Goal: Transaction & Acquisition: Purchase product/service

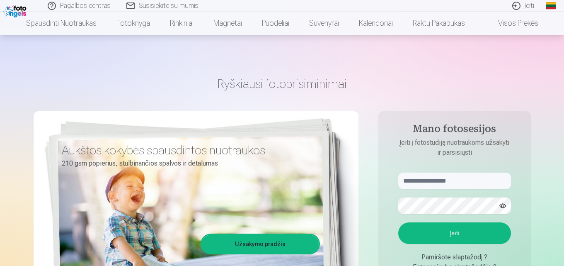
scroll to position [124, 0]
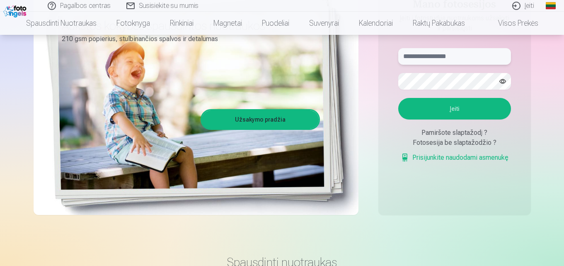
click at [470, 55] on input "text" at bounding box center [455, 56] width 113 height 17
type input "*"
click at [453, 58] on input "**********" at bounding box center [455, 56] width 113 height 17
type input "**********"
click at [498, 220] on div "**********" at bounding box center [283, 83] width 498 height 303
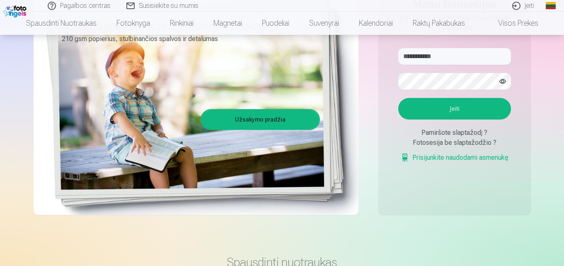
click at [459, 107] on button "Įeiti" at bounding box center [455, 109] width 113 height 22
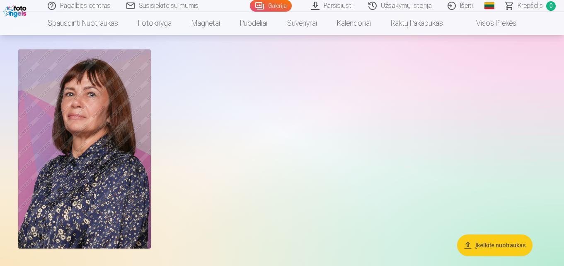
scroll to position [83, 0]
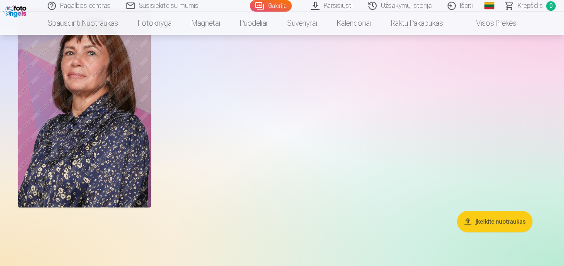
click at [494, 221] on button "Įkelkite nuotraukas" at bounding box center [494, 222] width 75 height 22
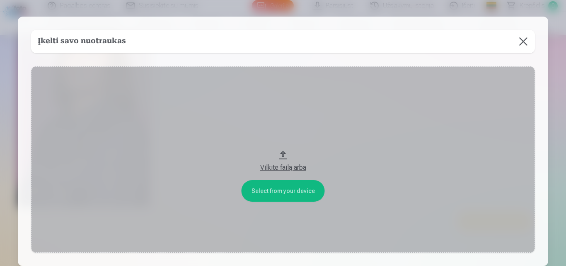
click at [285, 167] on div "Vilkite failą arba" at bounding box center [283, 168] width 488 height 10
click at [523, 43] on button at bounding box center [523, 41] width 23 height 23
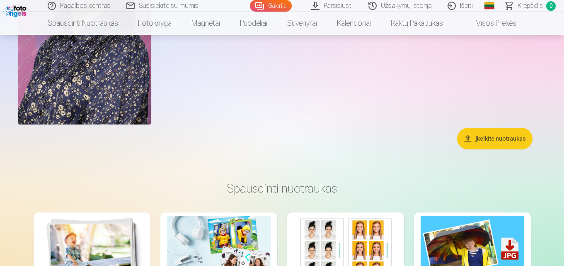
scroll to position [0, 0]
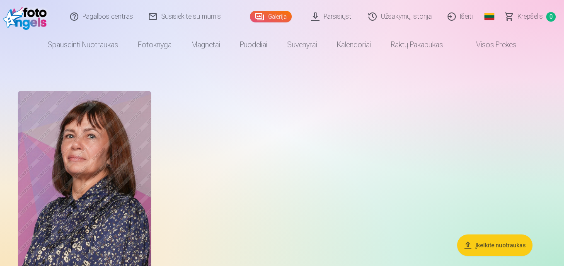
click at [341, 17] on link "Parsisiųsti" at bounding box center [332, 16] width 57 height 33
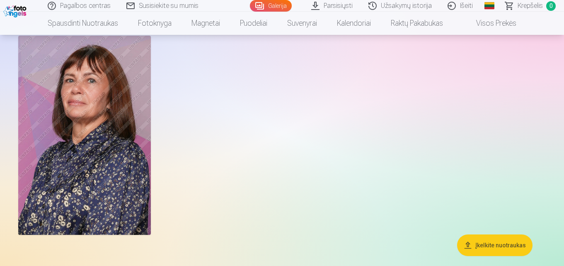
scroll to position [41, 0]
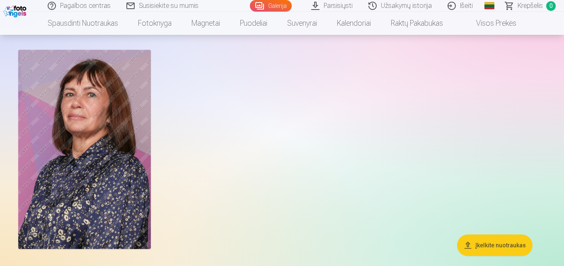
click at [532, 5] on span "Krepšelis" at bounding box center [530, 6] width 25 height 10
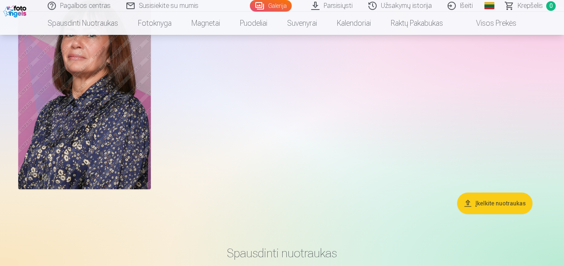
scroll to position [83, 0]
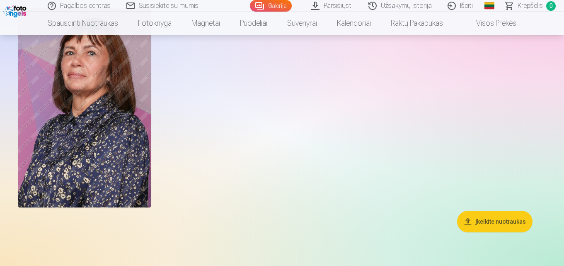
drag, startPoint x: 97, startPoint y: 149, endPoint x: 272, endPoint y: 146, distance: 175.5
click at [272, 146] on div at bounding box center [282, 108] width 535 height 206
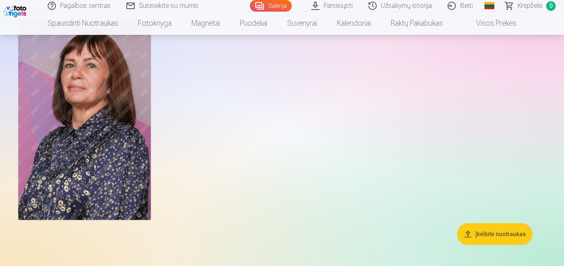
scroll to position [0, 0]
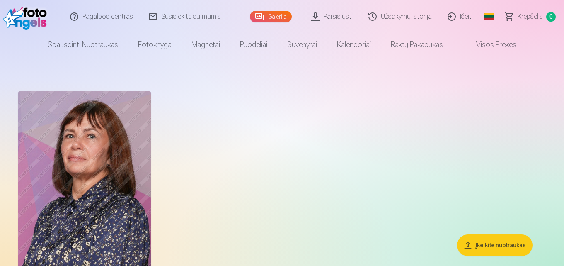
click at [504, 46] on link "Visos prekės" at bounding box center [489, 44] width 73 height 23
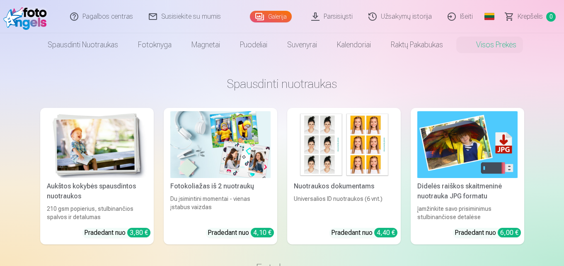
click at [283, 16] on link "Galerija" at bounding box center [271, 17] width 42 height 12
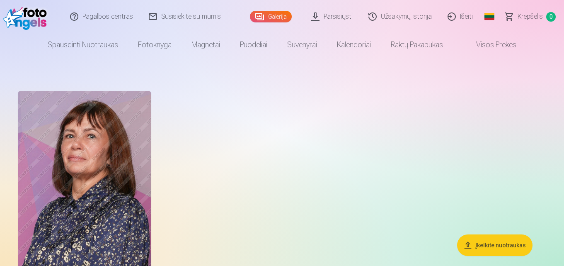
click at [272, 17] on link "Galerija" at bounding box center [271, 17] width 42 height 12
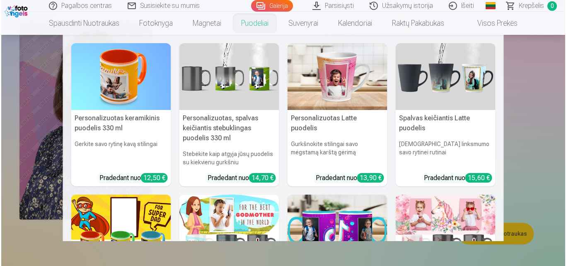
scroll to position [83, 0]
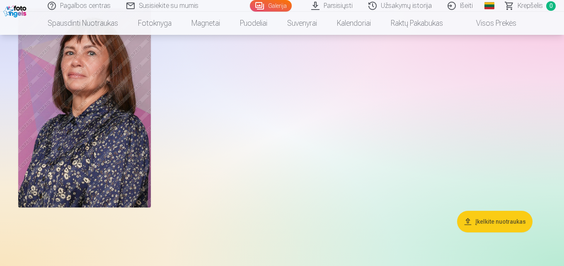
click at [506, 220] on button "Įkelkite nuotraukas" at bounding box center [494, 222] width 75 height 22
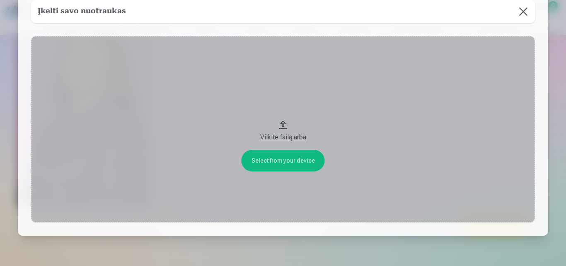
scroll to position [0, 0]
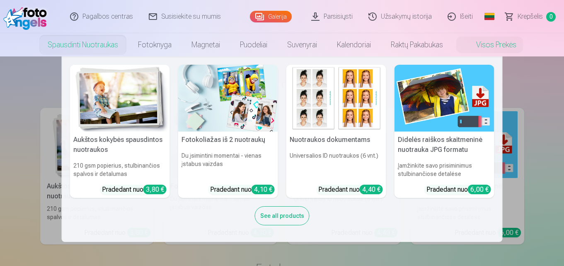
click at [95, 46] on link "Spausdinti nuotraukas" at bounding box center [83, 44] width 90 height 23
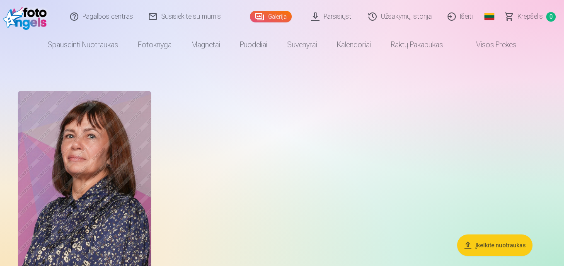
click at [527, 15] on span "Krepšelis" at bounding box center [530, 17] width 25 height 10
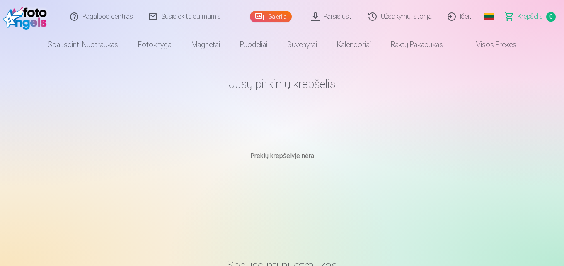
click at [117, 15] on link "Pagalbos centras" at bounding box center [102, 16] width 79 height 33
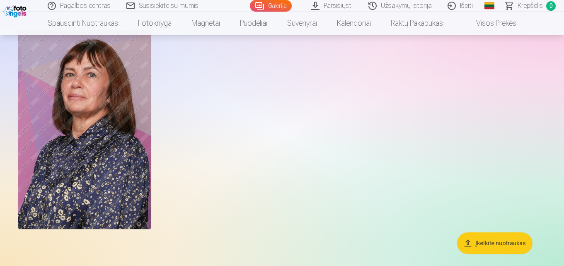
scroll to position [41, 0]
